Goal: Transaction & Acquisition: Book appointment/travel/reservation

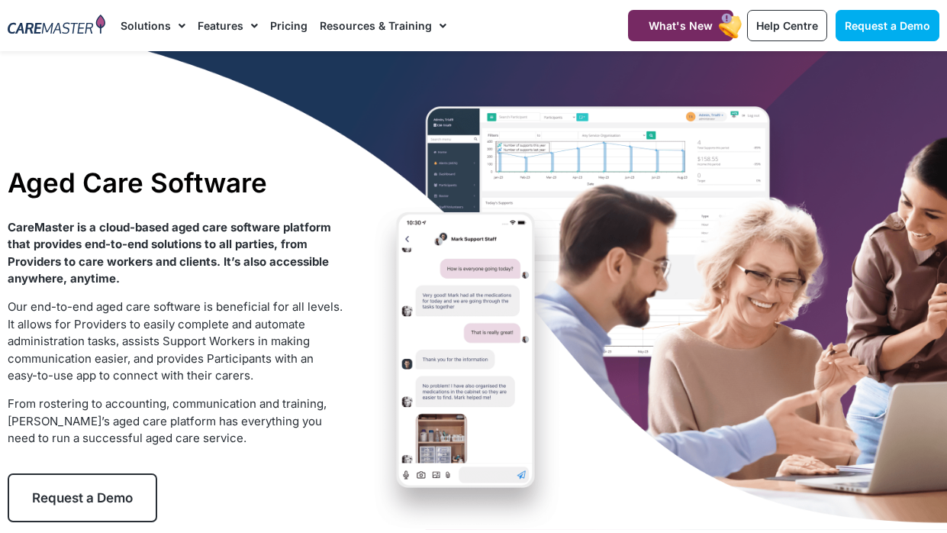
click at [35, 483] on link "Request a Demo" at bounding box center [83, 497] width 150 height 49
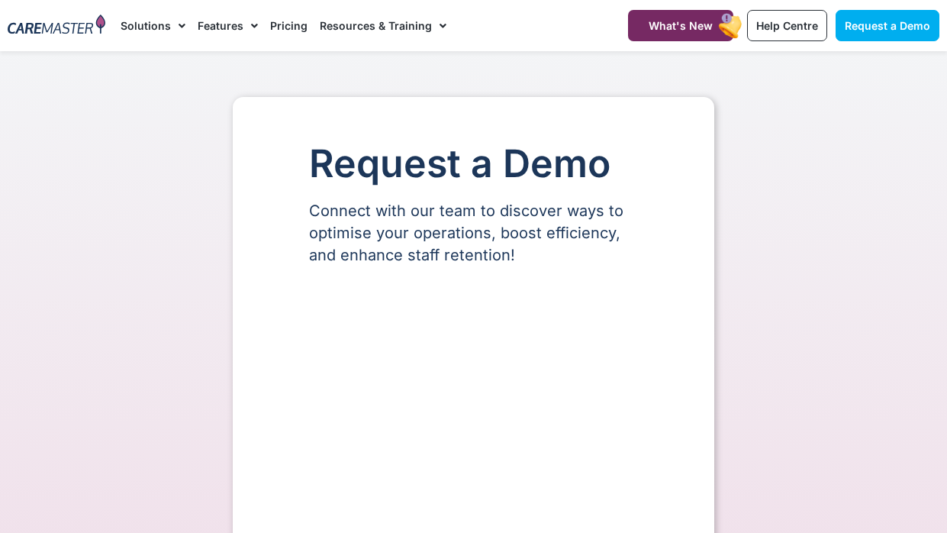
select select "**"
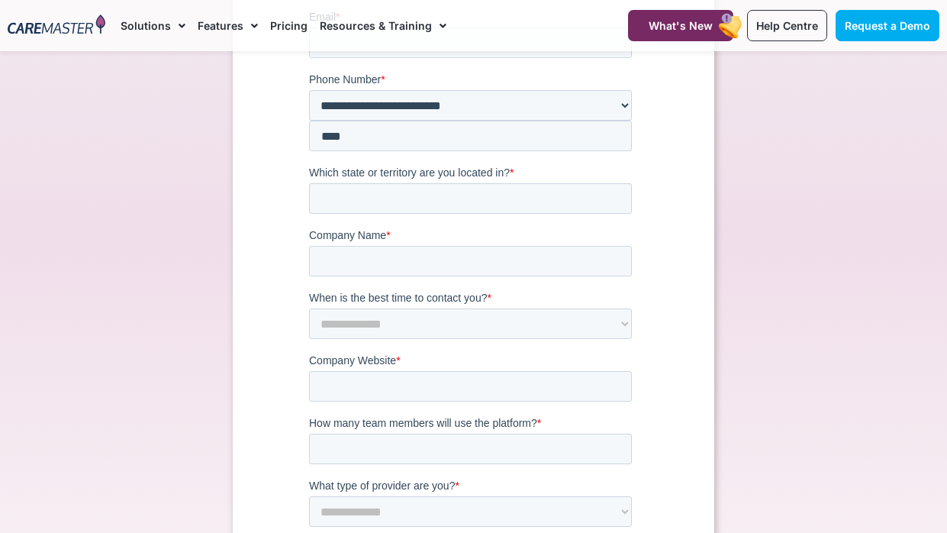
scroll to position [466, 0]
